Goal: Task Accomplishment & Management: Manage account settings

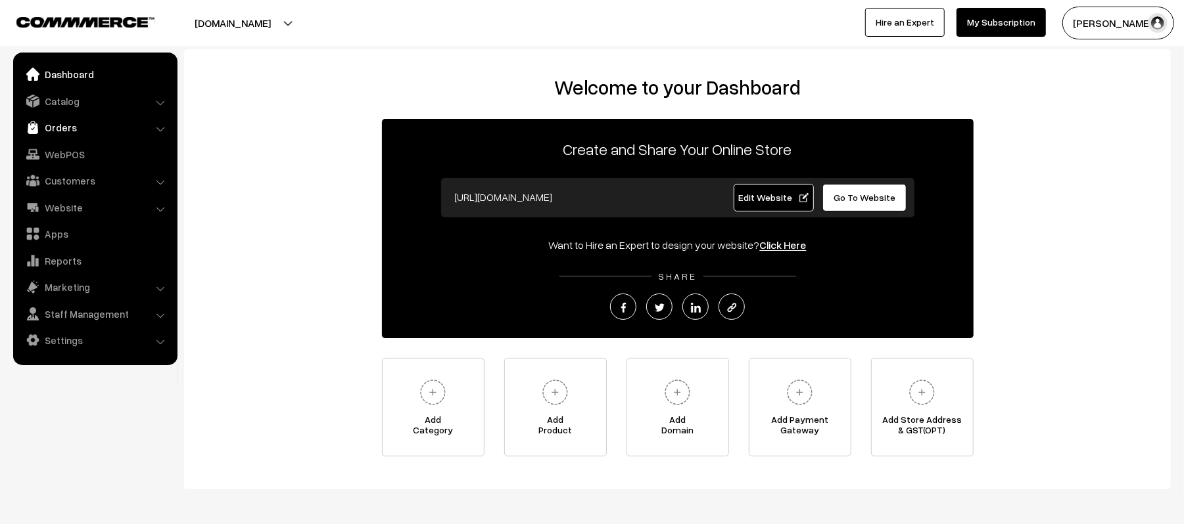
click at [53, 127] on link "Orders" at bounding box center [94, 128] width 156 height 24
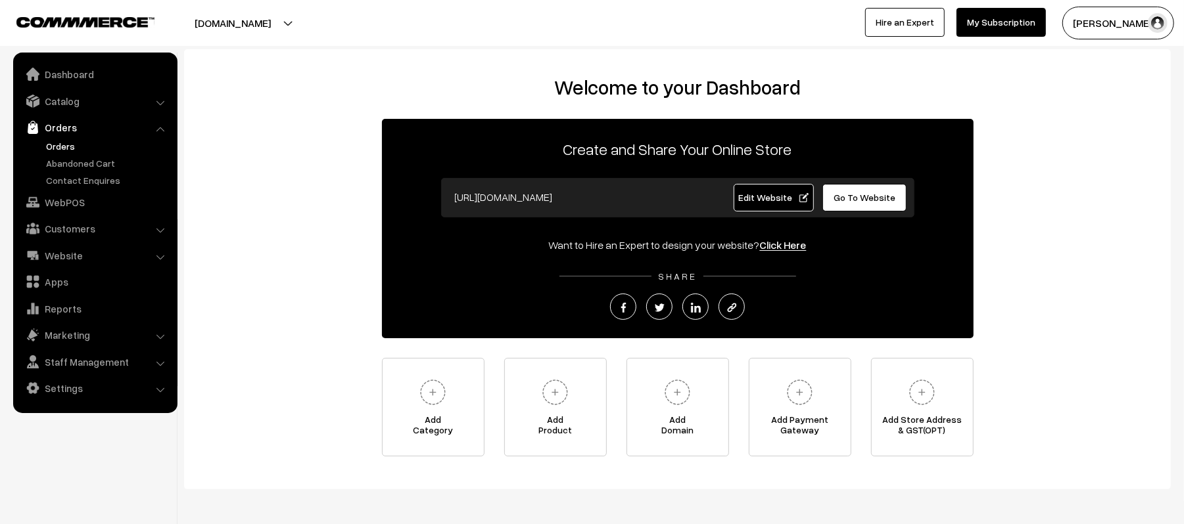
click at [55, 152] on link "Orders" at bounding box center [108, 146] width 130 height 14
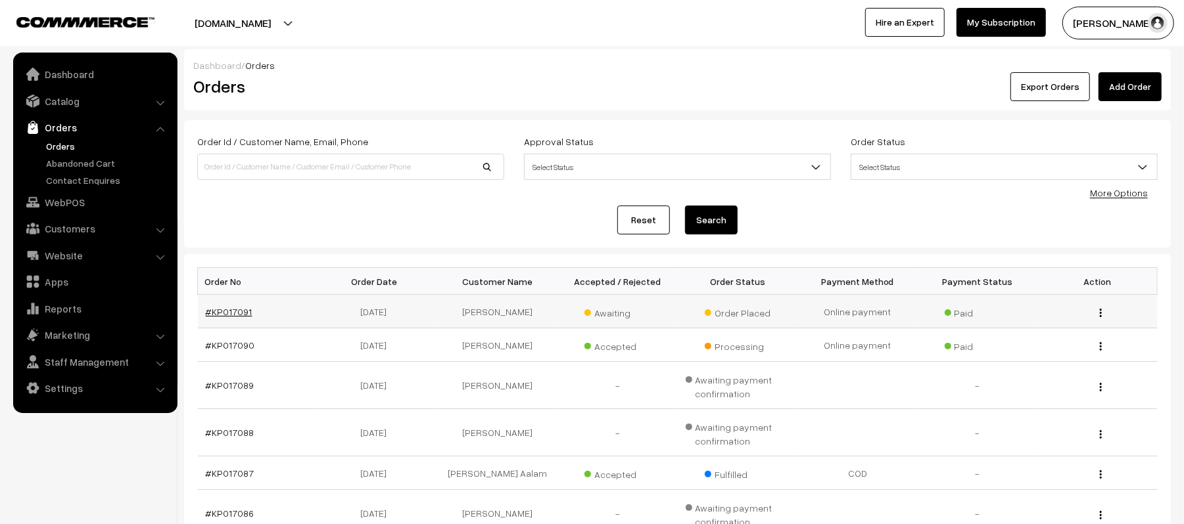
click at [237, 312] on link "#KP017091" at bounding box center [229, 311] width 47 height 11
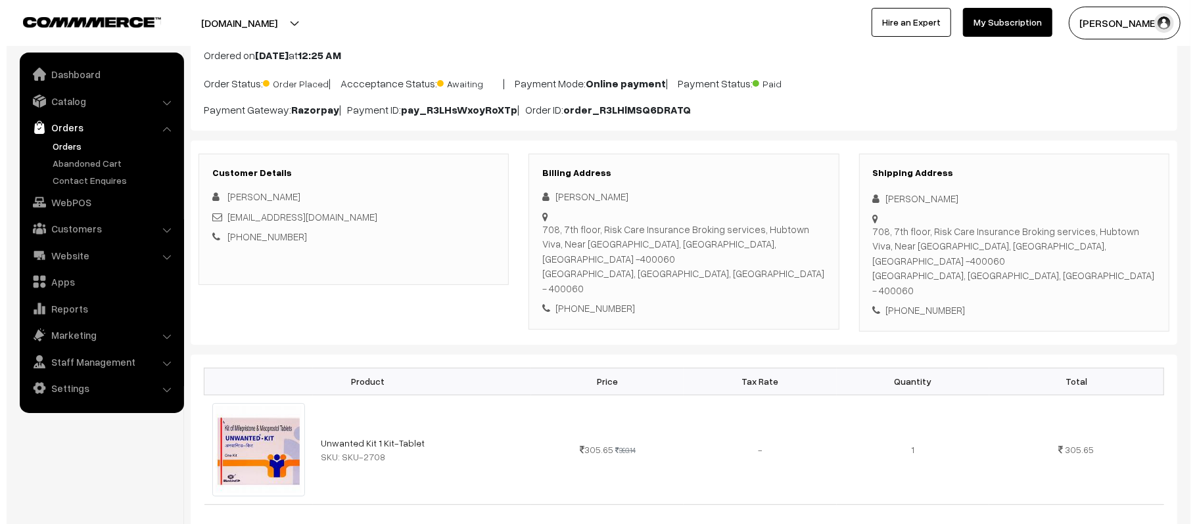
scroll to position [537, 0]
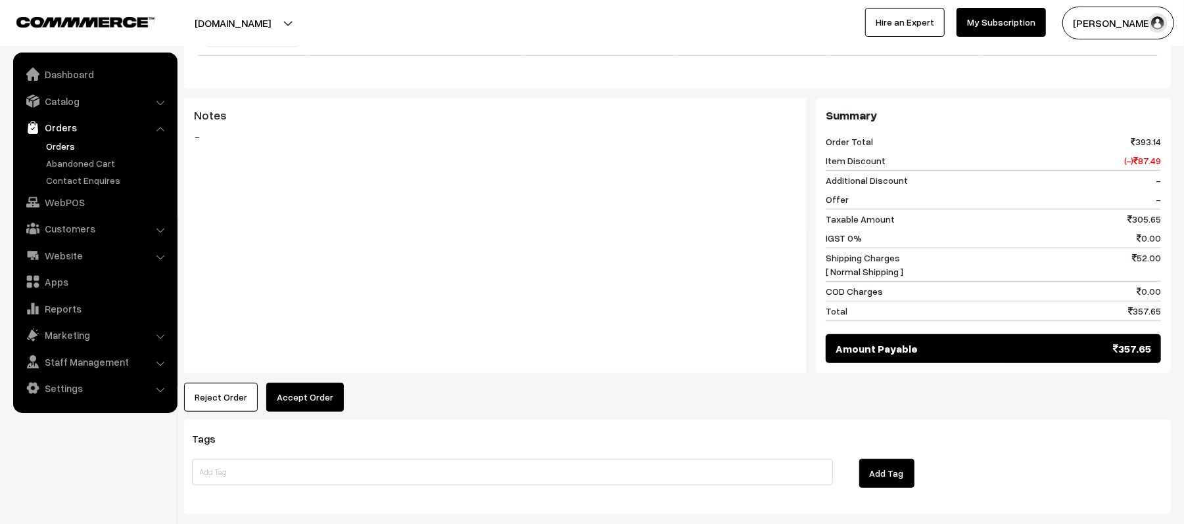
click at [333, 386] on button "Accept Order" at bounding box center [305, 397] width 78 height 29
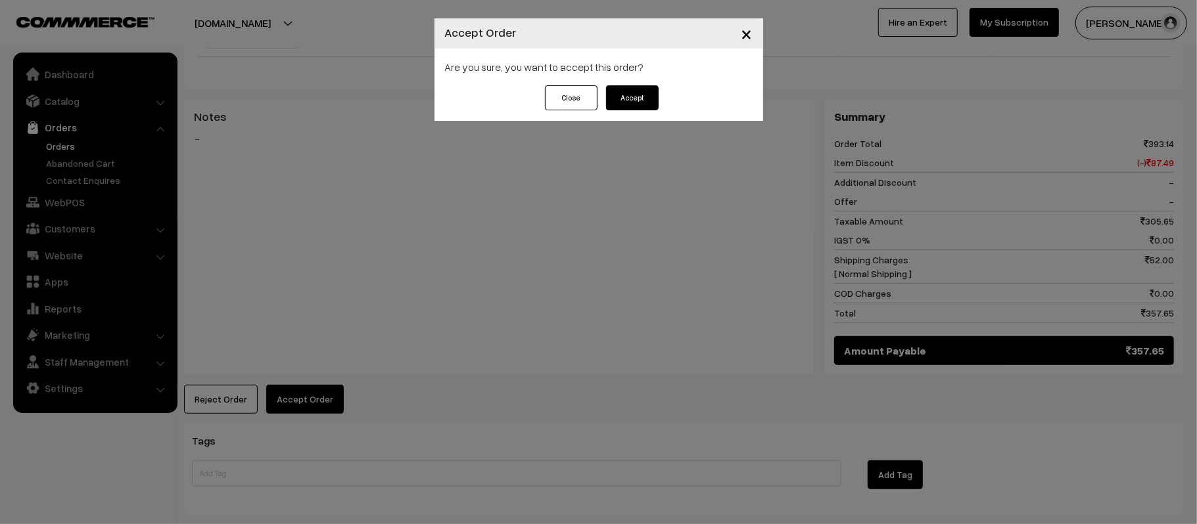
click at [632, 91] on button "Accept" at bounding box center [632, 97] width 53 height 25
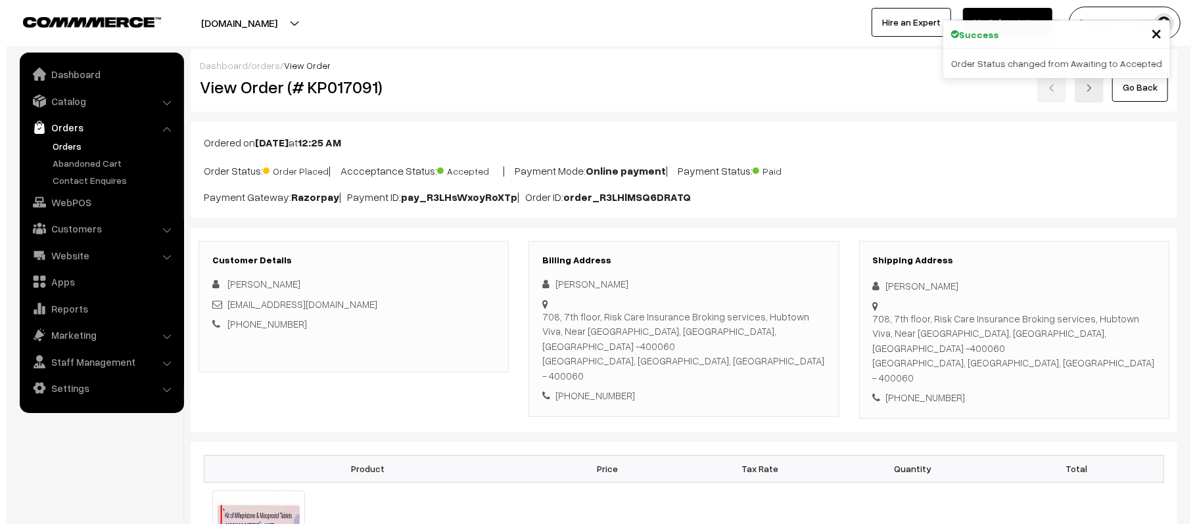
scroll to position [459, 0]
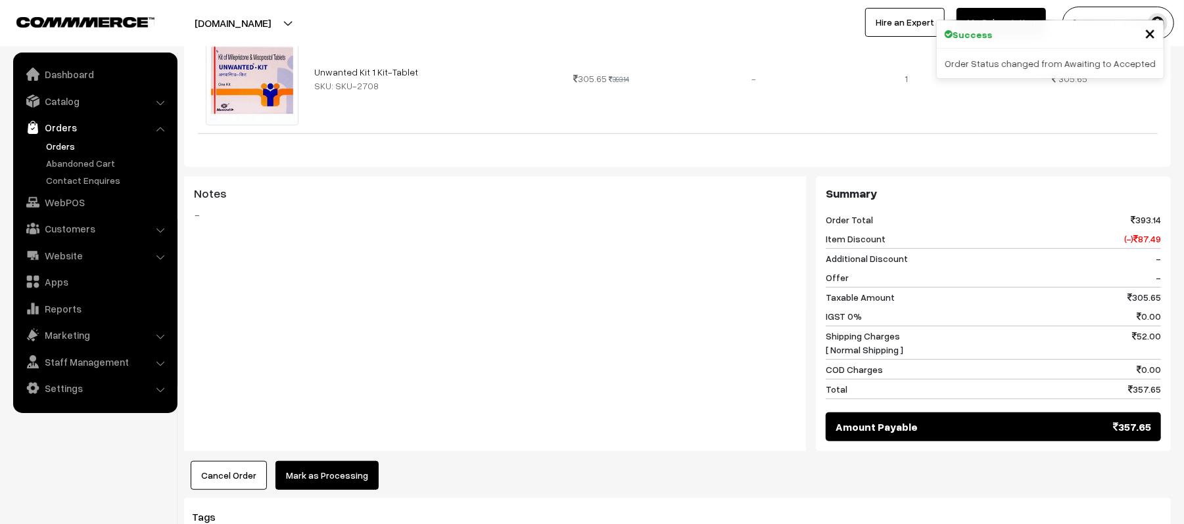
click at [327, 461] on button "Mark as Processing" at bounding box center [326, 475] width 103 height 29
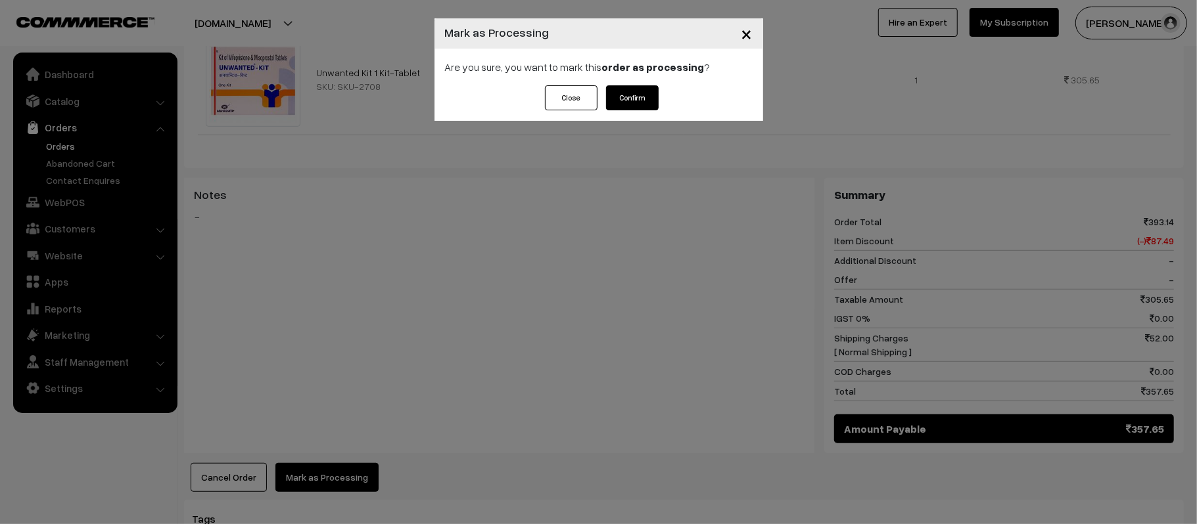
click at [652, 97] on button "Confirm" at bounding box center [632, 97] width 53 height 25
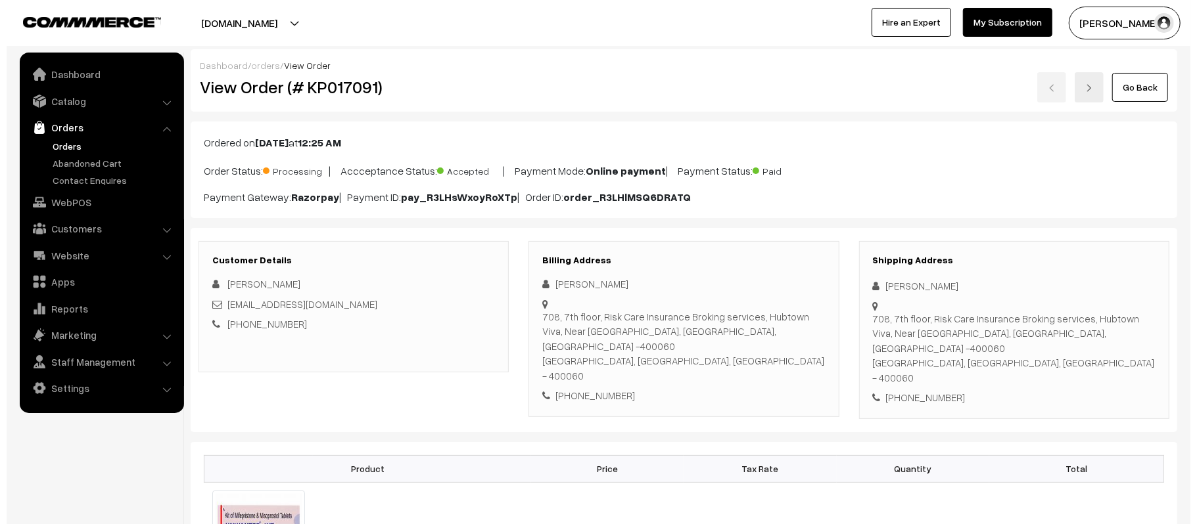
scroll to position [459, 0]
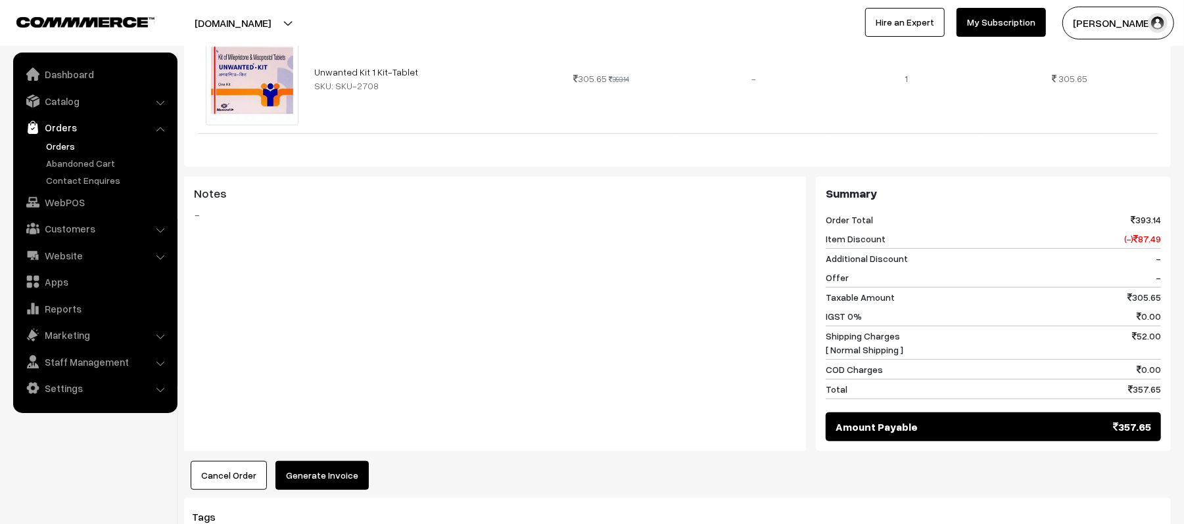
click at [311, 461] on button "Generate Invoice" at bounding box center [321, 475] width 93 height 29
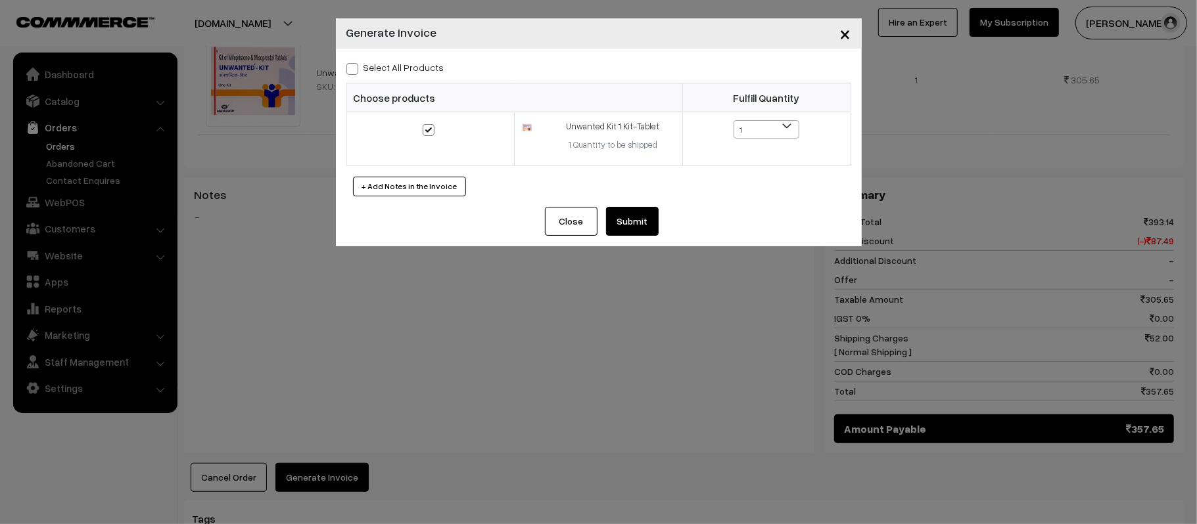
click at [624, 233] on button "Submit" at bounding box center [632, 221] width 53 height 29
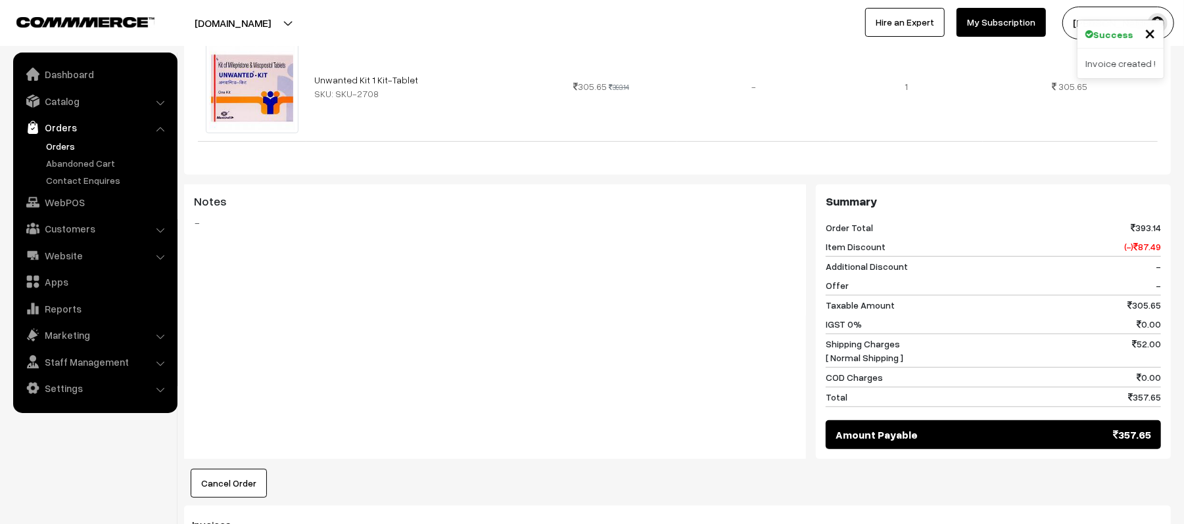
scroll to position [910, 0]
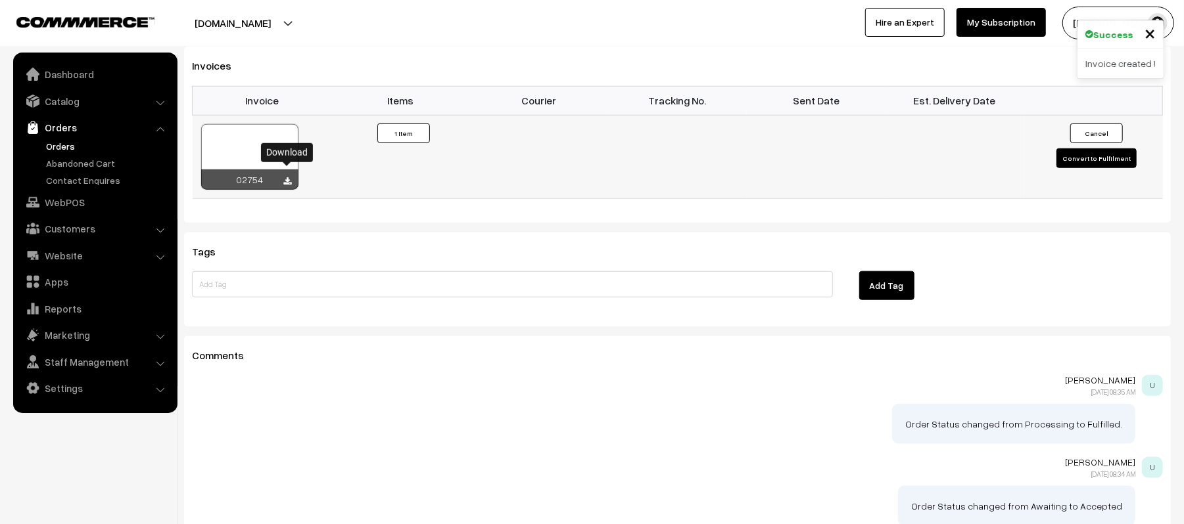
click at [289, 177] on icon at bounding box center [288, 181] width 8 height 9
click at [992, 147] on td at bounding box center [954, 156] width 139 height 83
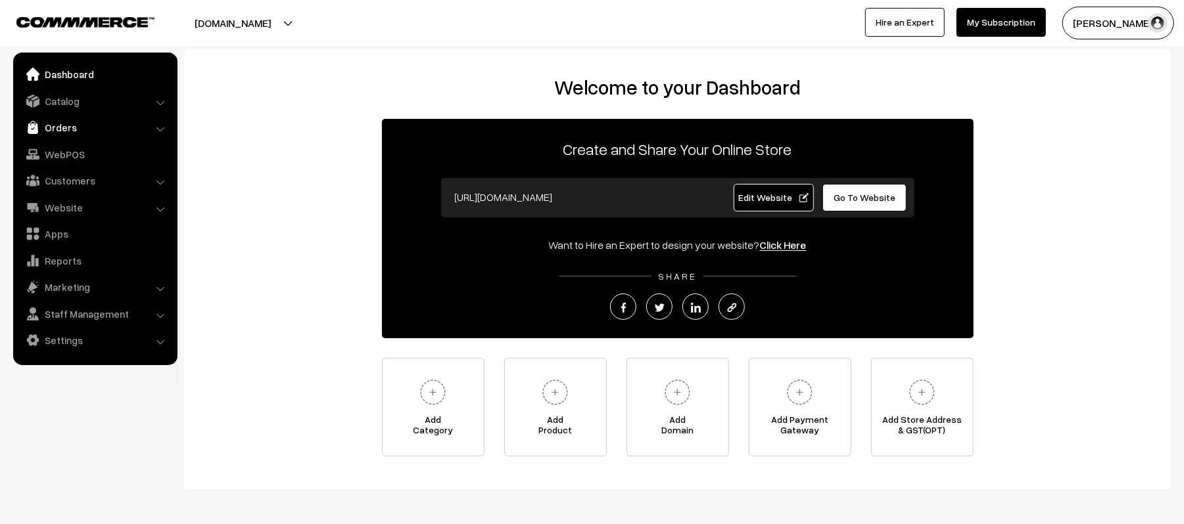
click at [69, 134] on link "Orders" at bounding box center [94, 128] width 156 height 24
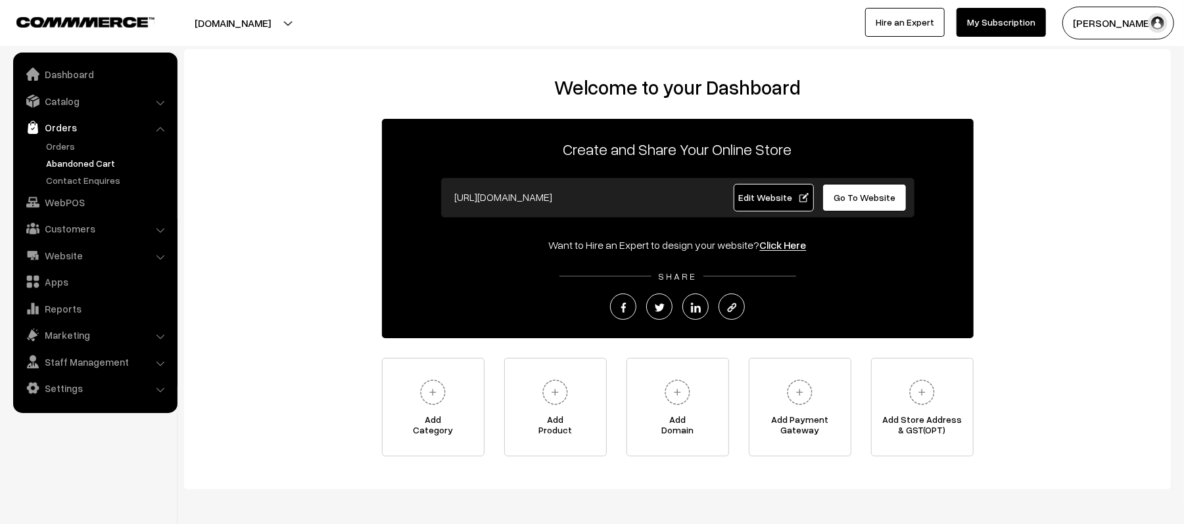
click at [72, 162] on link "Abandoned Cart" at bounding box center [108, 163] width 130 height 14
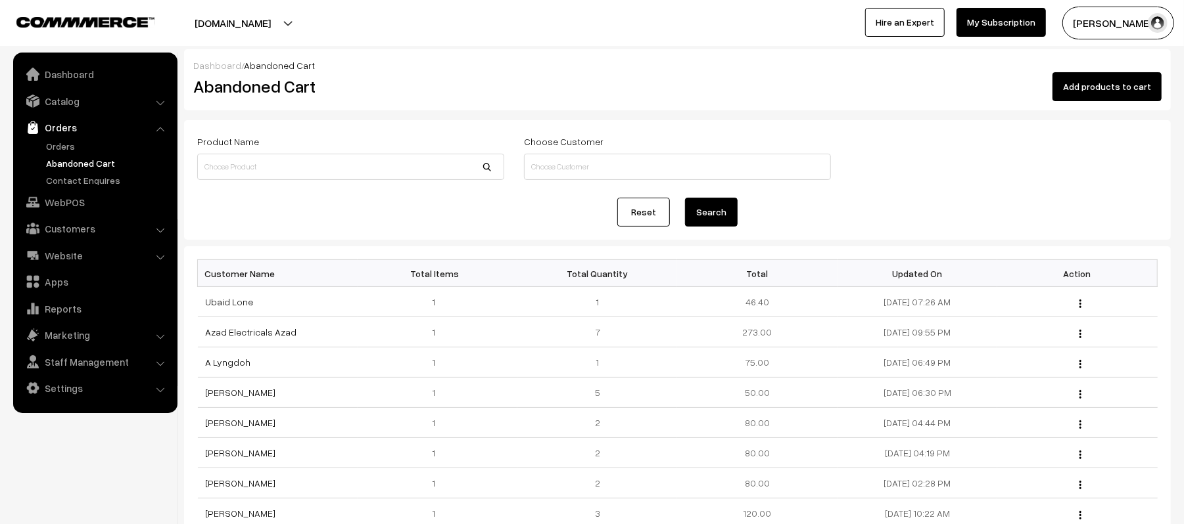
click at [478, 221] on div "Reset Search" at bounding box center [677, 212] width 960 height 29
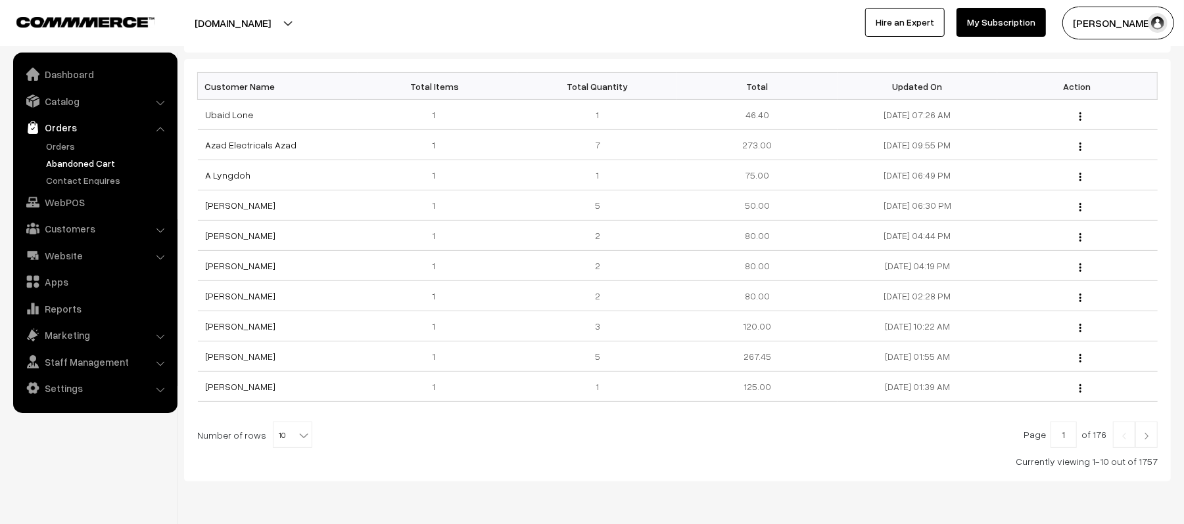
scroll to position [235, 0]
